Goal: Check status: Check status

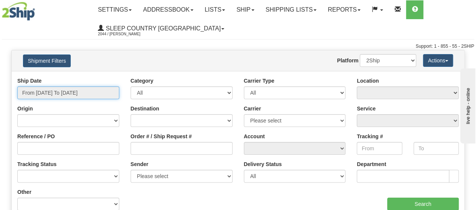
click at [67, 92] on input "From [DATE] To [DATE]" at bounding box center [68, 93] width 102 height 13
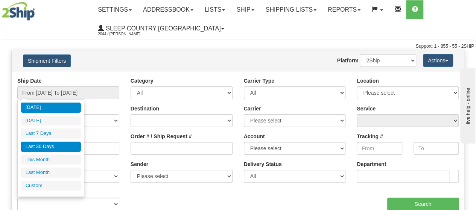
click at [54, 147] on li "Last 30 Days" at bounding box center [51, 147] width 60 height 10
type input "From 08/18/2025 To 09/16/2025"
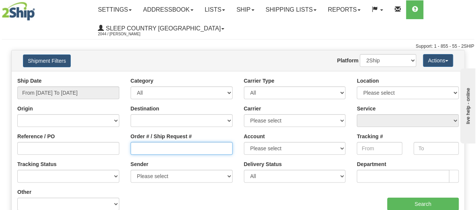
click at [138, 148] on input "Order # / Ship Request #" at bounding box center [182, 148] width 102 height 13
paste input "9007H991929"
type input "9007H991929"
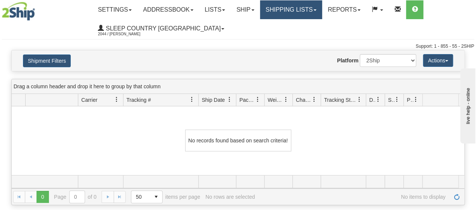
click at [293, 11] on link "Shipping lists" at bounding box center [291, 9] width 62 height 19
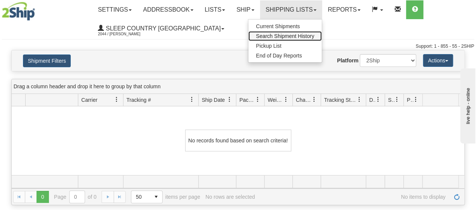
click at [288, 35] on span "Search Shipment History" at bounding box center [285, 36] width 58 height 6
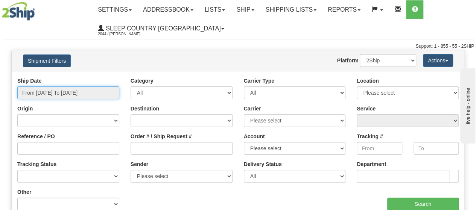
click at [76, 91] on input "From [DATE] To [DATE]" at bounding box center [68, 93] width 102 height 13
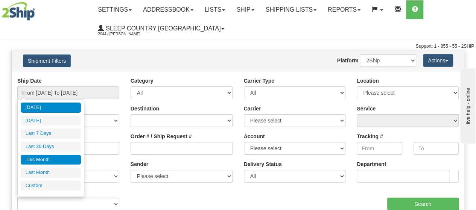
click at [48, 157] on li "This Month" at bounding box center [51, 160] width 60 height 10
type input "From [DATE] To [DATE]"
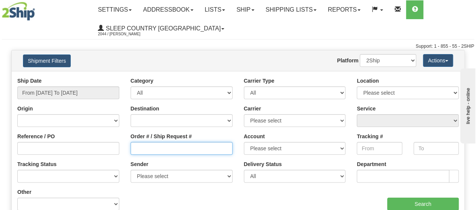
click at [152, 147] on input "Order # / Ship Request #" at bounding box center [182, 148] width 102 height 13
paste input "9007H991929"
type input "9007H991929"
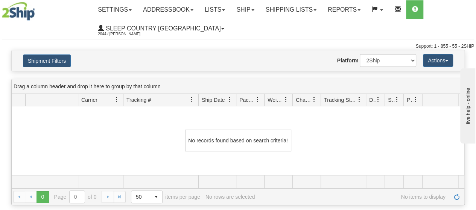
drag, startPoint x: 151, startPoint y: 152, endPoint x: 352, endPoint y: 29, distance: 236.2
click at [352, 29] on ul "Settings Shipping Preferences Fields Preferences New Addressbook Recipients Sen…" at bounding box center [283, 19] width 382 height 38
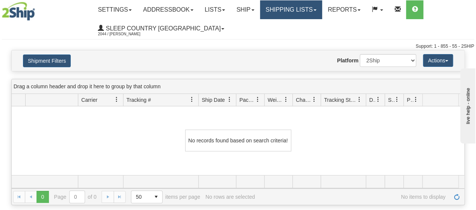
click at [310, 11] on link "Shipping lists" at bounding box center [291, 9] width 62 height 19
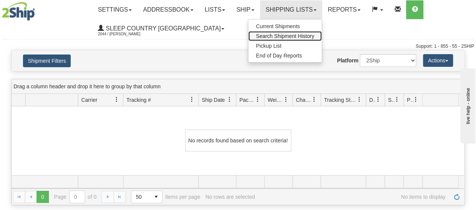
click at [278, 35] on span "Search Shipment History" at bounding box center [285, 36] width 58 height 6
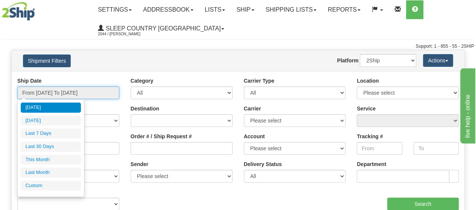
click at [80, 90] on input "From [DATE] To [DATE]" at bounding box center [68, 93] width 102 height 13
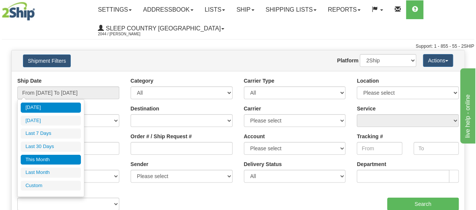
click at [55, 156] on li "This Month" at bounding box center [51, 160] width 60 height 10
type input "From [DATE] To [DATE]"
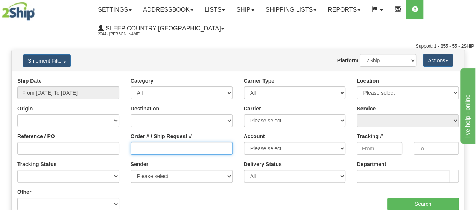
click at [137, 149] on input "Order # / Ship Request #" at bounding box center [182, 148] width 102 height 13
paste input "9007H991929"
type input "9007H991929"
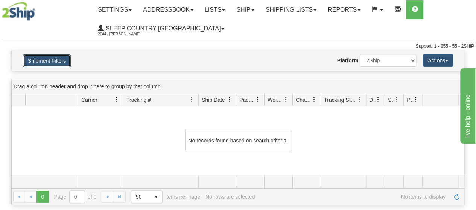
click at [50, 61] on button "Shipment Filters" at bounding box center [47, 61] width 48 height 13
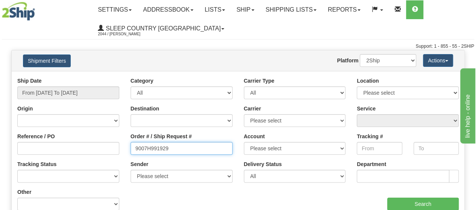
drag, startPoint x: 175, startPoint y: 148, endPoint x: 104, endPoint y: 148, distance: 71.5
click at [104, 77] on div "Reference / PO Order # / Ship Request # 9007H991929 Account Please select [GEOG…" at bounding box center [238, 77] width 453 height 0
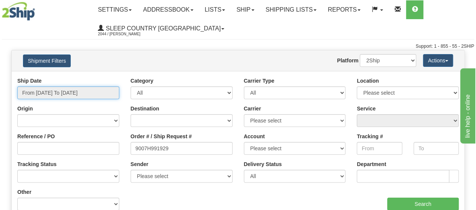
click at [65, 91] on input "From [DATE] To [DATE]" at bounding box center [68, 93] width 102 height 13
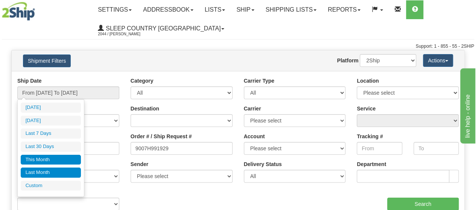
click at [52, 169] on li "Last Month" at bounding box center [51, 173] width 60 height 10
type input "From [DATE] To [DATE]"
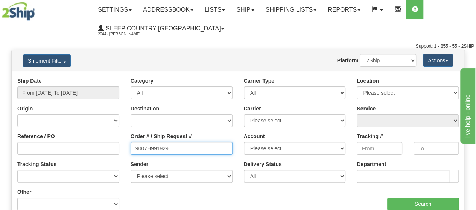
drag, startPoint x: 189, startPoint y: 149, endPoint x: 114, endPoint y: 151, distance: 74.9
click at [114, 77] on div "Reference / PO Order # / Ship Request # 9007H991929 Account Please select Canad…" at bounding box center [238, 77] width 453 height 0
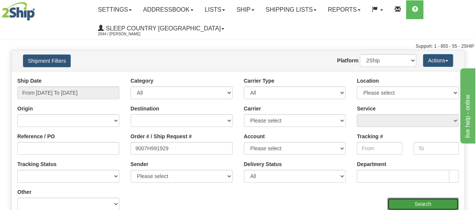
click at [442, 200] on input "Search" at bounding box center [423, 204] width 72 height 13
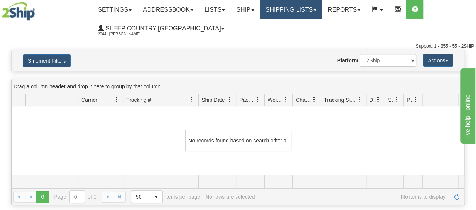
click at [281, 9] on link "Shipping lists" at bounding box center [291, 9] width 62 height 19
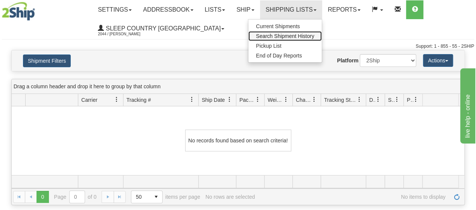
click at [276, 39] on link "Search Shipment History" at bounding box center [285, 36] width 73 height 10
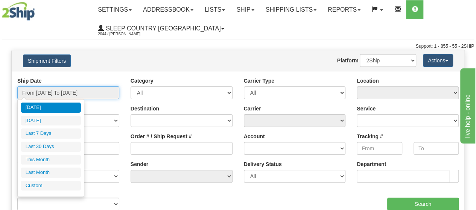
click at [48, 93] on input "From [DATE] To [DATE]" at bounding box center [68, 93] width 102 height 13
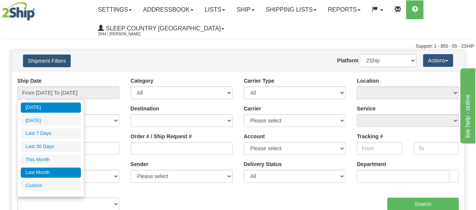
click at [43, 168] on li "Last Month" at bounding box center [51, 173] width 60 height 10
type input "From [DATE] To [DATE]"
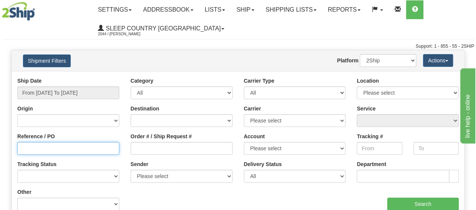
drag, startPoint x: 38, startPoint y: 148, endPoint x: 61, endPoint y: 149, distance: 23.0
click at [38, 149] on input "Reference / PO" at bounding box center [68, 148] width 102 height 13
paste input "9007H991929"
type input "9007H991929"
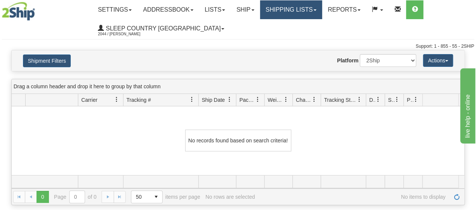
click at [288, 10] on link "Shipping lists" at bounding box center [291, 9] width 62 height 19
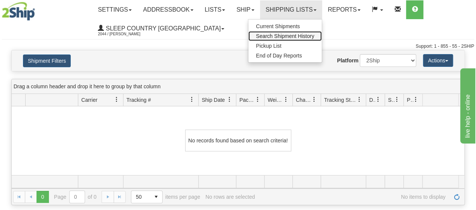
click at [277, 34] on span "Search Shipment History" at bounding box center [285, 36] width 58 height 6
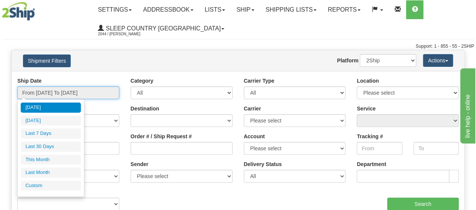
click at [95, 94] on input "From [DATE] To [DATE]" at bounding box center [68, 93] width 102 height 13
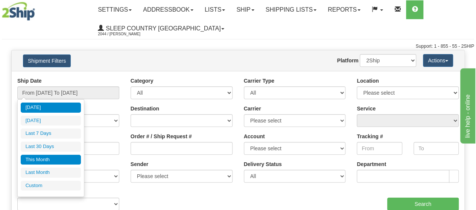
click at [49, 157] on li "This Month" at bounding box center [51, 160] width 60 height 10
type input "From 09/01/2025 To 09/30/2025"
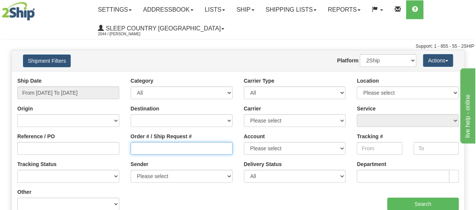
click at [138, 149] on input "Order # / Ship Request #" at bounding box center [182, 148] width 102 height 13
paste input "9007H991929"
type input "9007H991929"
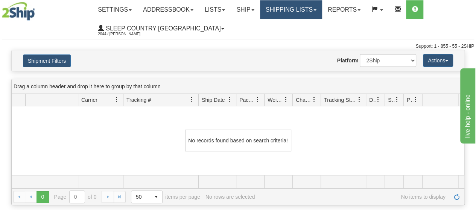
click at [282, 9] on link "Shipping lists" at bounding box center [291, 9] width 62 height 19
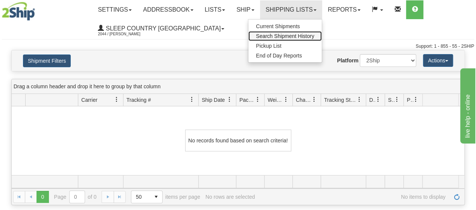
click at [282, 36] on span "Search Shipment History" at bounding box center [285, 36] width 58 height 6
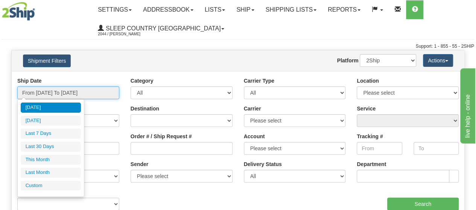
click at [92, 90] on input "From [DATE] To [DATE]" at bounding box center [68, 93] width 102 height 13
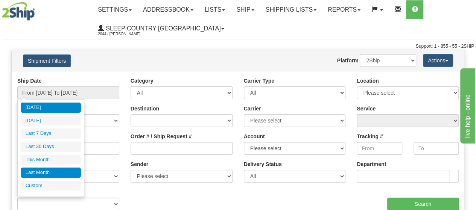
click at [52, 168] on li "Last Month" at bounding box center [51, 173] width 60 height 10
type input "From 08/01/2025 To 08/31/2025"
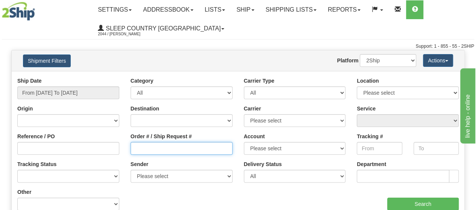
click at [149, 148] on input "Order # / Ship Request #" at bounding box center [182, 148] width 102 height 13
paste input "9007H991929"
type input "9007H991929"
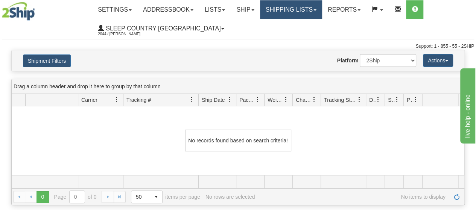
click at [285, 9] on link "Shipping lists" at bounding box center [291, 9] width 62 height 19
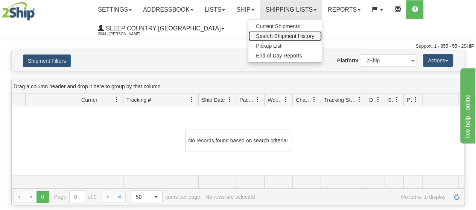
click at [276, 34] on span "Search Shipment History" at bounding box center [285, 36] width 58 height 6
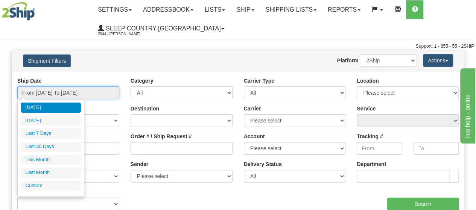
click at [61, 89] on input "From [DATE] To [DATE]" at bounding box center [68, 93] width 102 height 13
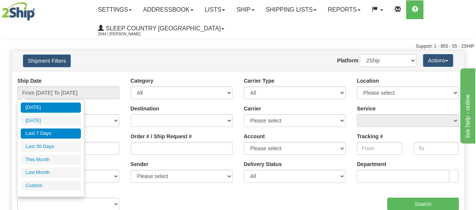
click at [46, 134] on li "Last 7 Days" at bounding box center [51, 134] width 60 height 10
type input "From 09/10/2025 To 09/16/2025"
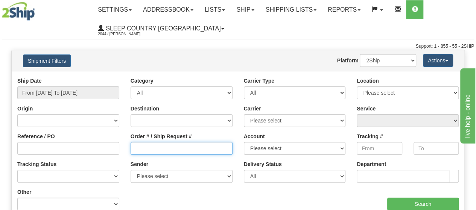
click at [148, 152] on input "Order # / Ship Request #" at bounding box center [182, 148] width 102 height 13
paste input "9007H991929"
type input "9007H991929"
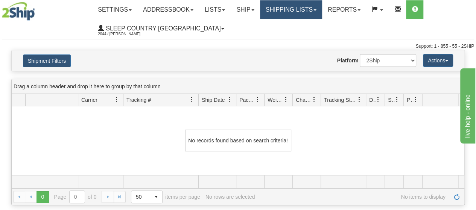
click at [283, 9] on link "Shipping lists" at bounding box center [291, 9] width 62 height 19
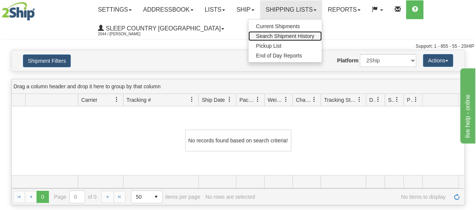
click at [279, 37] on span "Search Shipment History" at bounding box center [285, 36] width 58 height 6
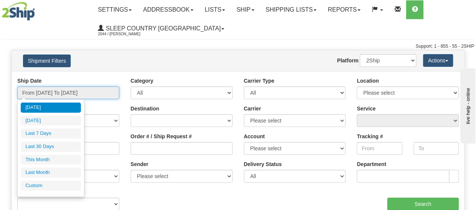
click at [56, 91] on input "From [DATE] To [DATE]" at bounding box center [68, 93] width 102 height 13
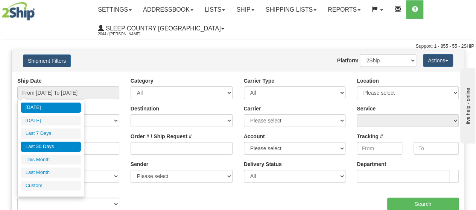
click at [50, 142] on li "Last 30 Days" at bounding box center [51, 147] width 60 height 10
type input "From [DATE] To [DATE]"
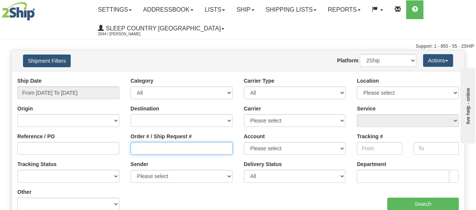
click at [152, 144] on input "Order # / Ship Request #" at bounding box center [182, 148] width 102 height 13
paste input "9007H991929"
type input "9007H991929"
